Goal: Navigation & Orientation: Find specific page/section

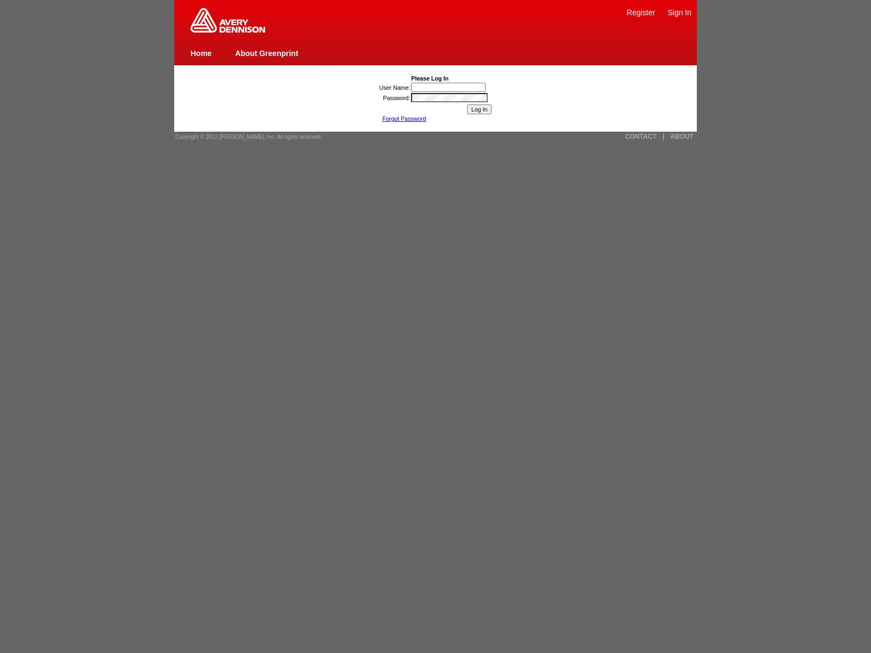
click at [682, 137] on link "ABOUT" at bounding box center [681, 137] width 23 height 8
